Goal: Navigation & Orientation: Find specific page/section

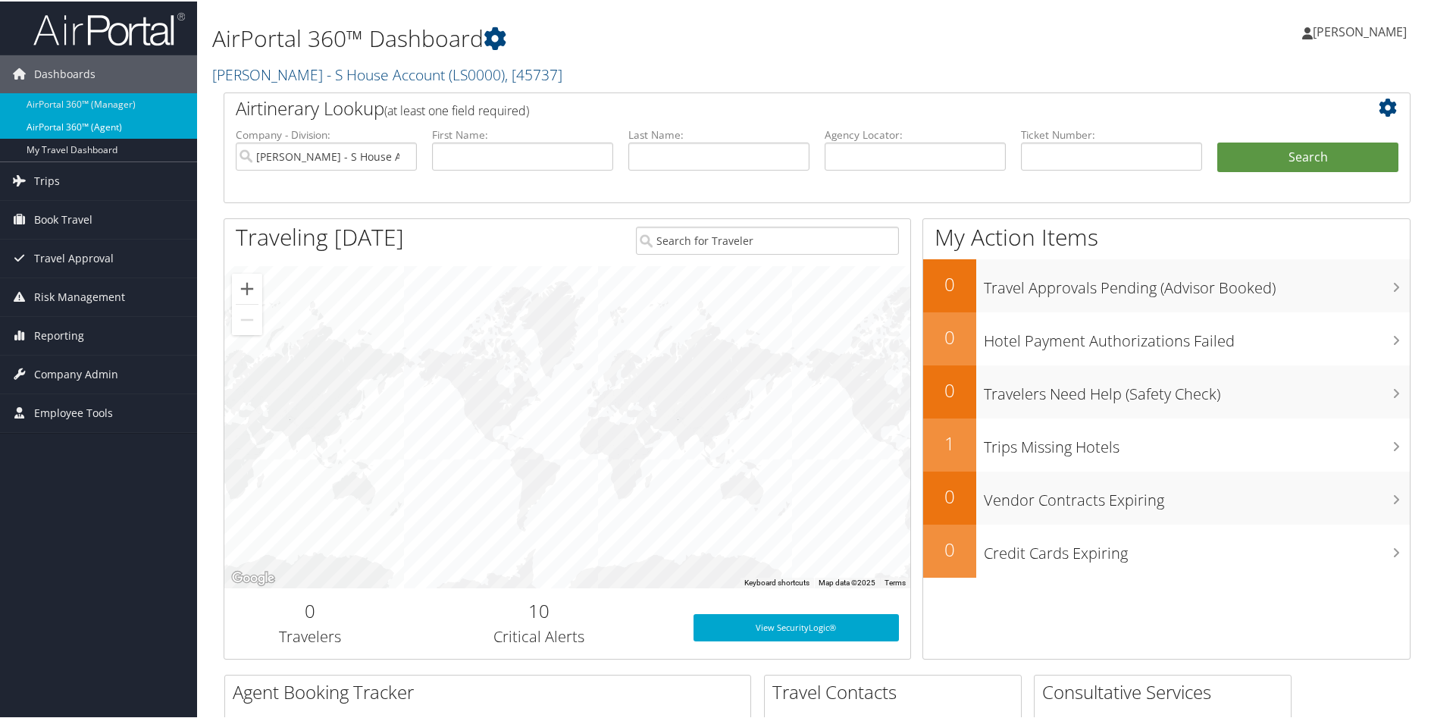
click at [111, 124] on link "AirPortal 360™ (Agent)" at bounding box center [98, 125] width 197 height 23
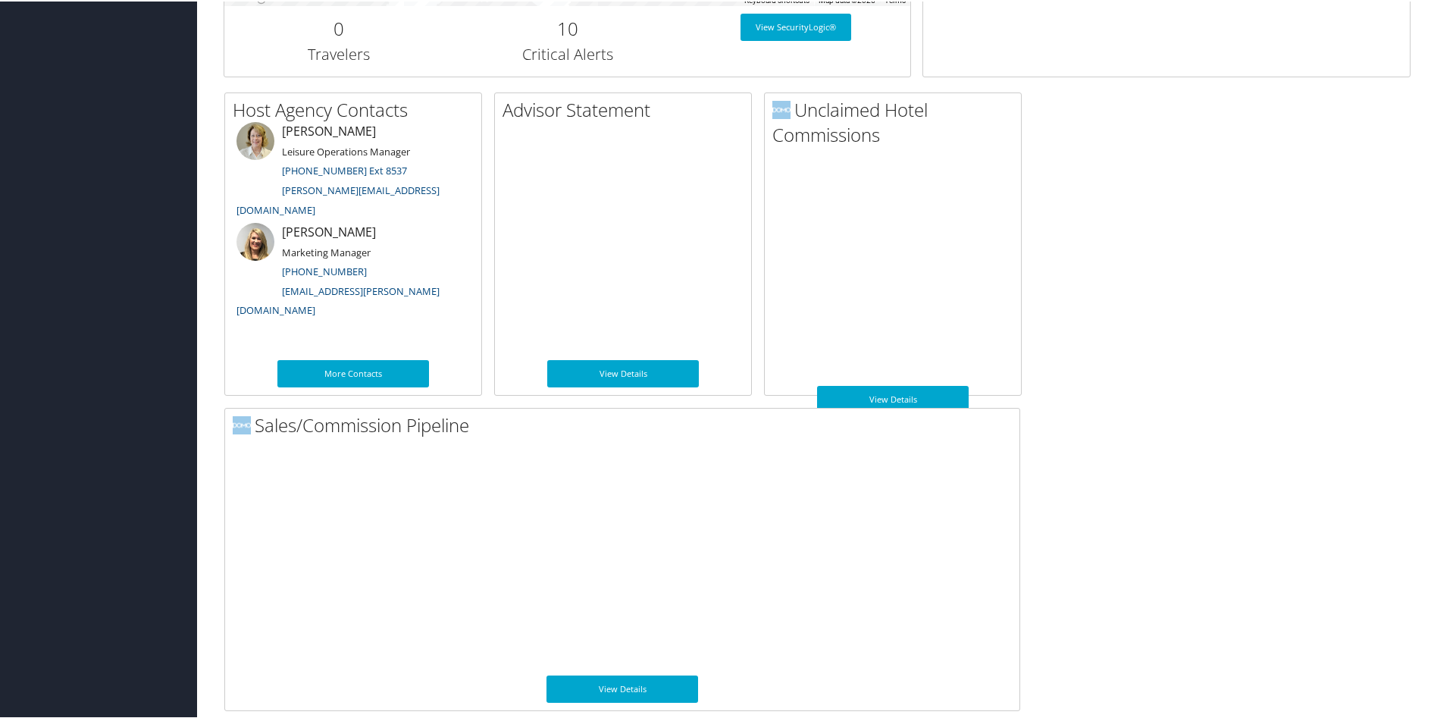
scroll to position [712, 0]
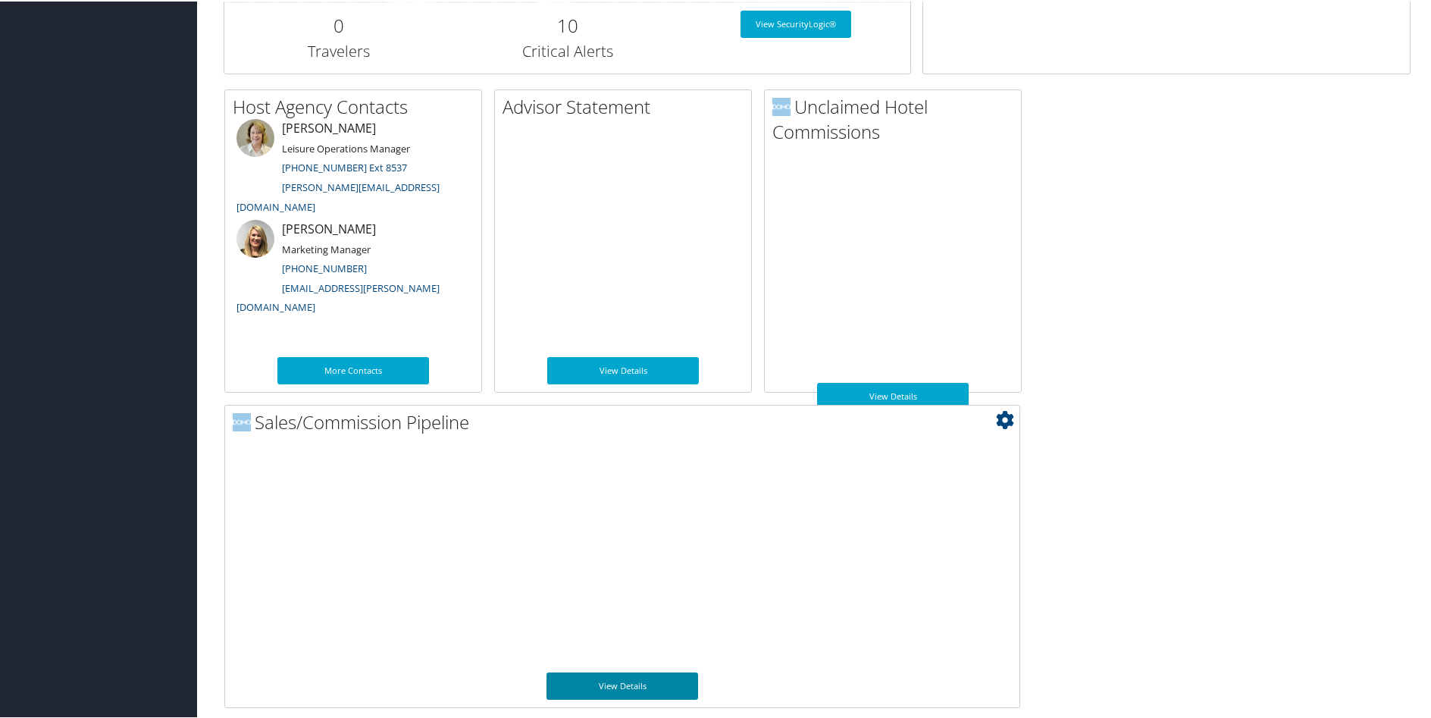
click at [618, 680] on link "View Details" at bounding box center [622, 684] width 152 height 27
